Goal: Task Accomplishment & Management: Manage account settings

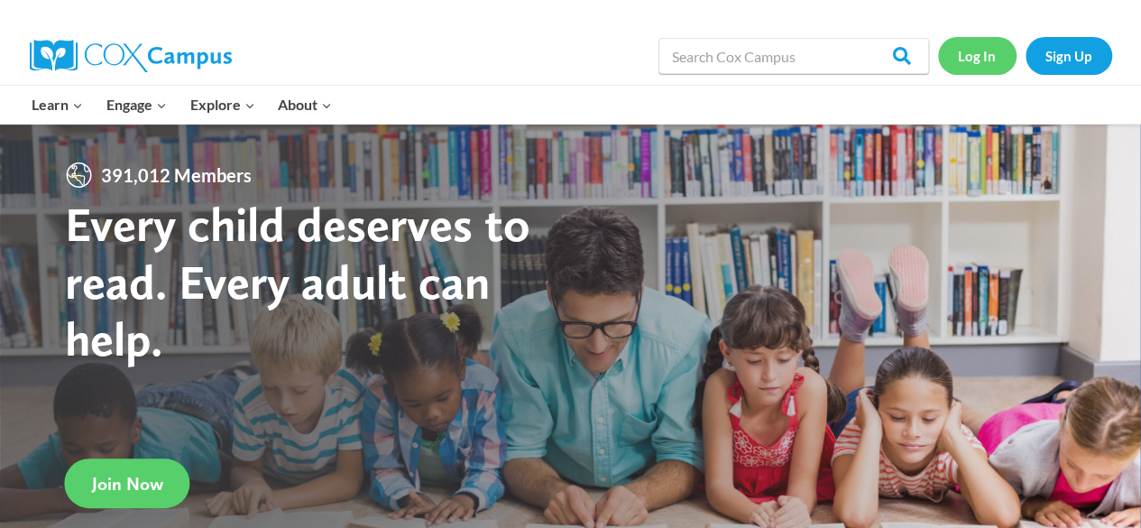
click at [989, 65] on link "Log In" at bounding box center [977, 55] width 78 height 37
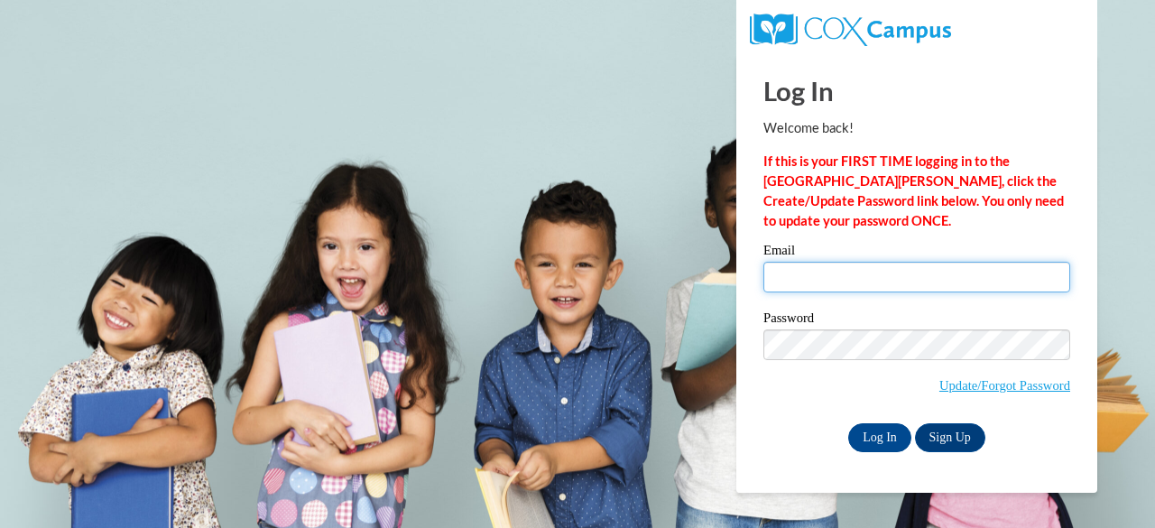
click at [810, 282] on input "Email" at bounding box center [916, 277] width 307 height 31
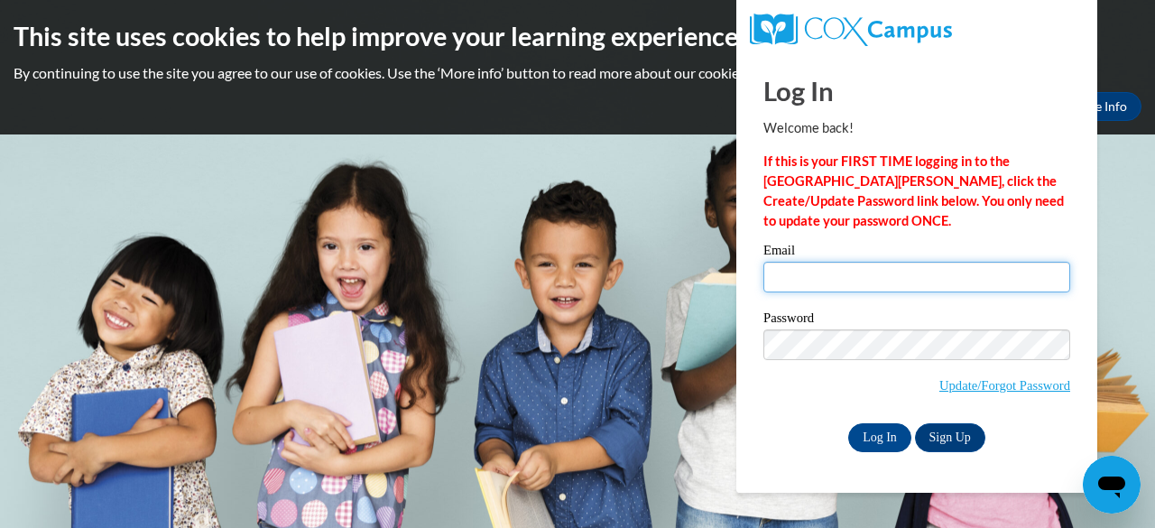
type input "[EMAIL_ADDRESS][DOMAIN_NAME]"
